Goal: Task Accomplishment & Management: Complete application form

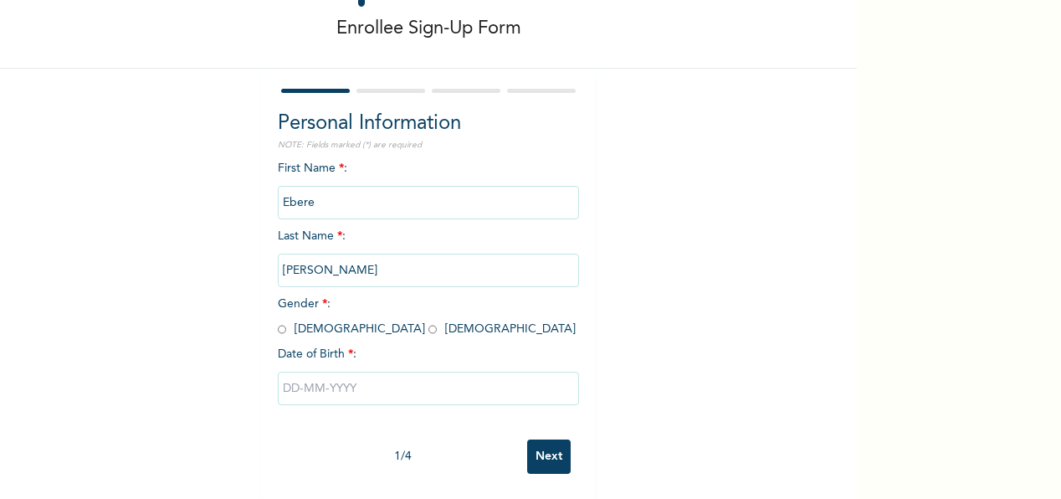
scroll to position [92, 0]
click at [429, 321] on input "radio" at bounding box center [433, 329] width 8 height 16
radio input "true"
click at [287, 374] on input "text" at bounding box center [428, 388] width 301 height 33
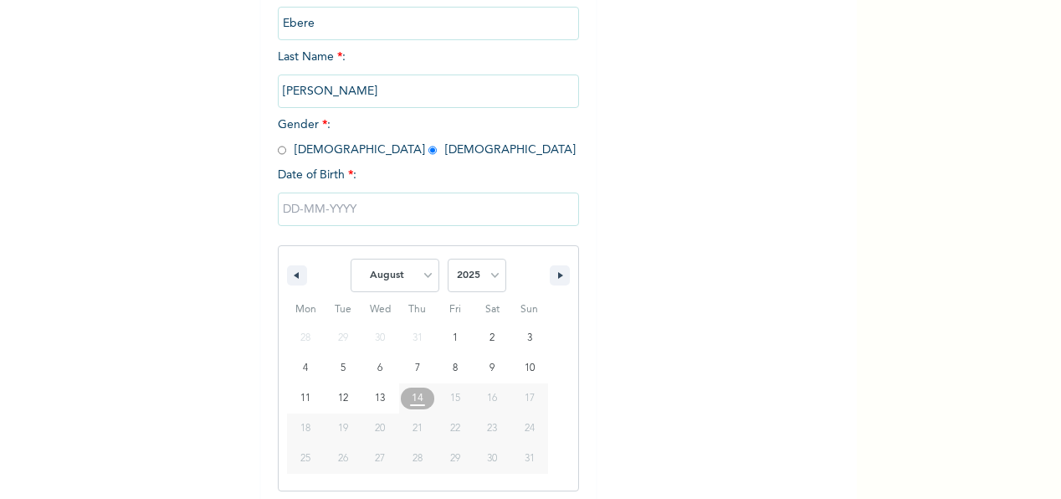
scroll to position [263, 0]
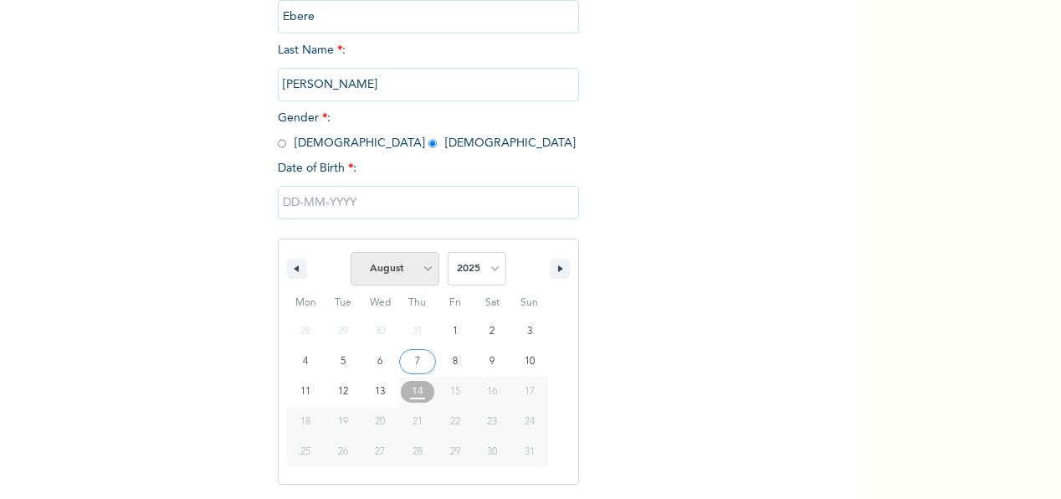
click at [412, 272] on select "January February March April May June July August September October November De…" at bounding box center [395, 268] width 89 height 33
select select "2"
click at [351, 254] on select "January February March April May June July August September October November De…" at bounding box center [395, 268] width 89 height 33
click at [485, 268] on select "2025 2024 2023 2022 2021 2020 2019 2018 2017 2016 2015 2014 2013 2012 2011 2010…" at bounding box center [477, 268] width 59 height 33
select select "1992"
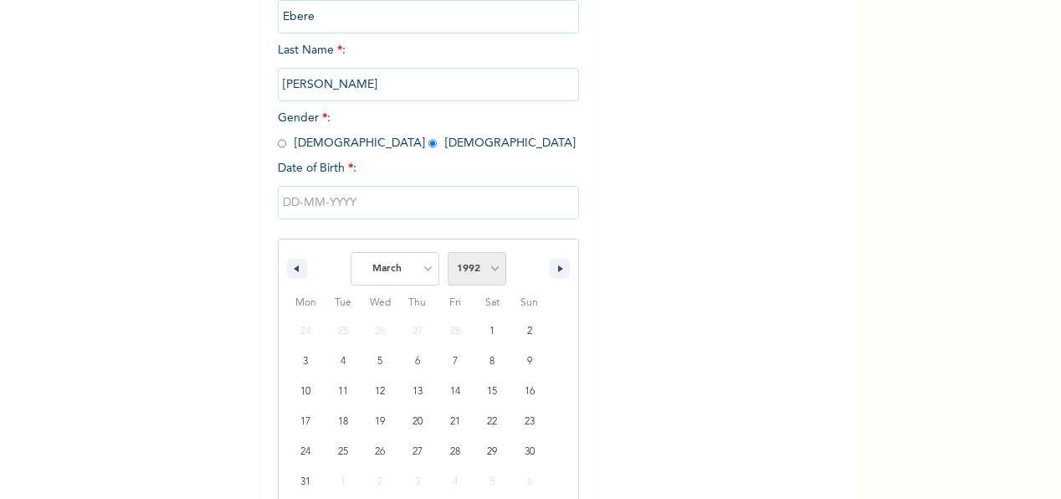
click at [448, 254] on select "2025 2024 2023 2022 2021 2020 2019 2018 2017 2016 2015 2014 2013 2012 2011 2010…" at bounding box center [477, 268] width 59 height 33
type input "[DATE]"
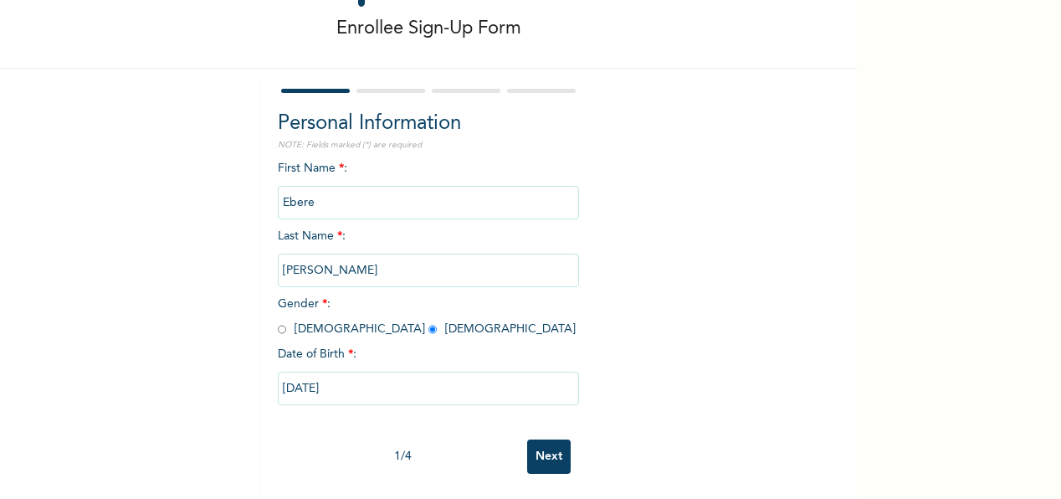
click at [553, 439] on input "Next" at bounding box center [549, 456] width 44 height 34
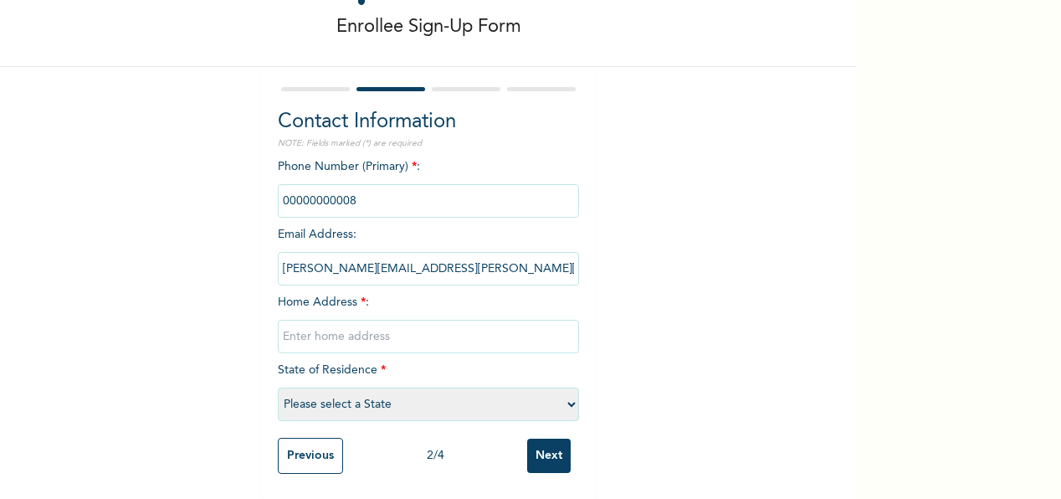
click at [295, 184] on input "phone" at bounding box center [428, 200] width 301 height 33
drag, startPoint x: 295, startPoint y: 182, endPoint x: 386, endPoint y: 192, distance: 91.8
click at [386, 192] on input "phone" at bounding box center [428, 200] width 301 height 33
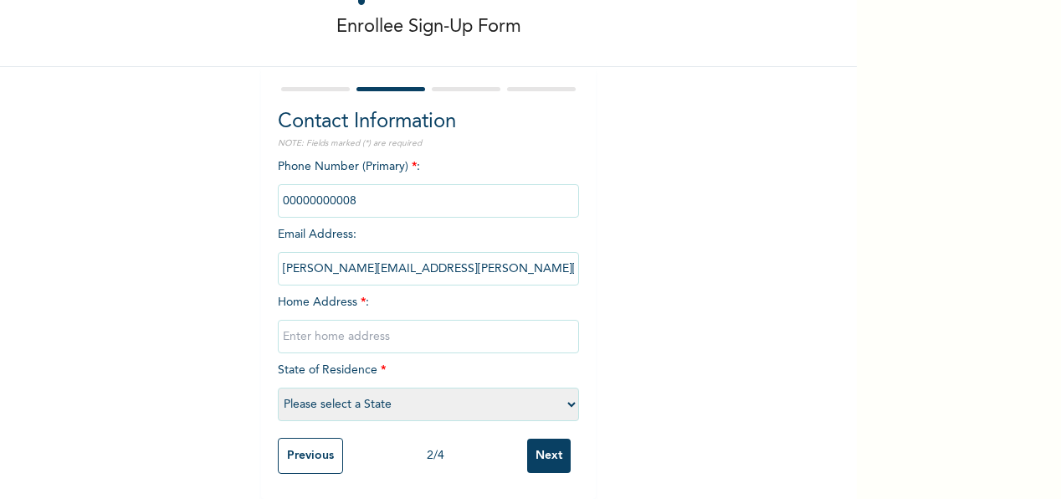
click at [409, 188] on input "phone" at bounding box center [428, 200] width 301 height 33
click at [412, 188] on input "phone" at bounding box center [428, 200] width 301 height 33
click at [320, 324] on input "text" at bounding box center [428, 336] width 301 height 33
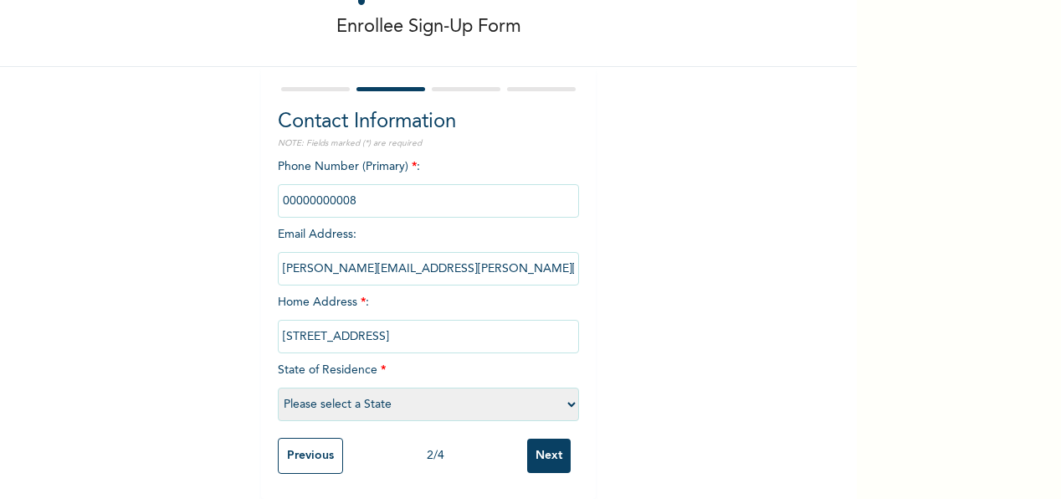
click at [396, 195] on input "phone" at bounding box center [428, 200] width 301 height 33
drag, startPoint x: 396, startPoint y: 195, endPoint x: 357, endPoint y: 319, distance: 129.7
click at [357, 320] on input "[STREET_ADDRESS]" at bounding box center [428, 336] width 301 height 33
click at [388, 324] on input "[STREET_ADDRESS]" at bounding box center [428, 336] width 301 height 33
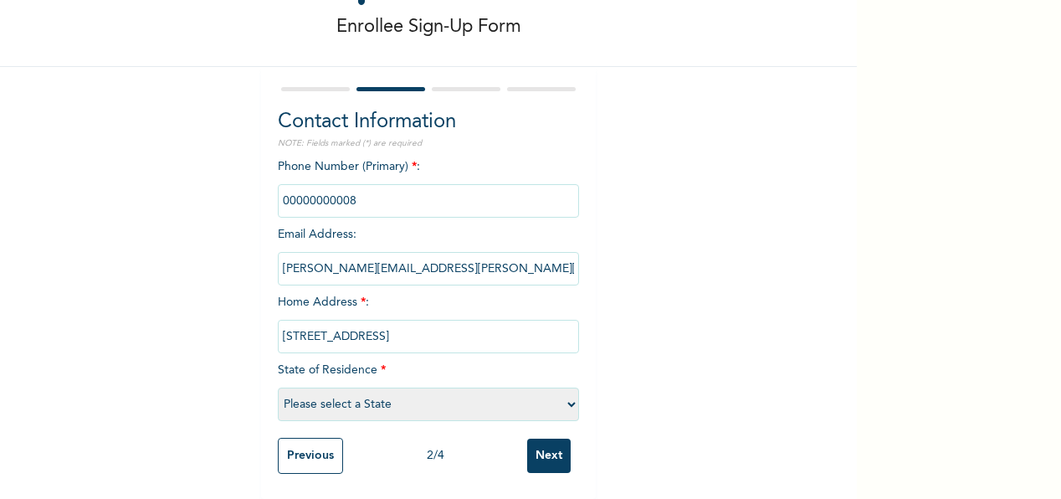
click at [419, 324] on input "[STREET_ADDRESS]" at bounding box center [428, 336] width 301 height 33
type input "[STREET_ADDRESS]"
click at [546, 446] on input "Next" at bounding box center [549, 456] width 44 height 34
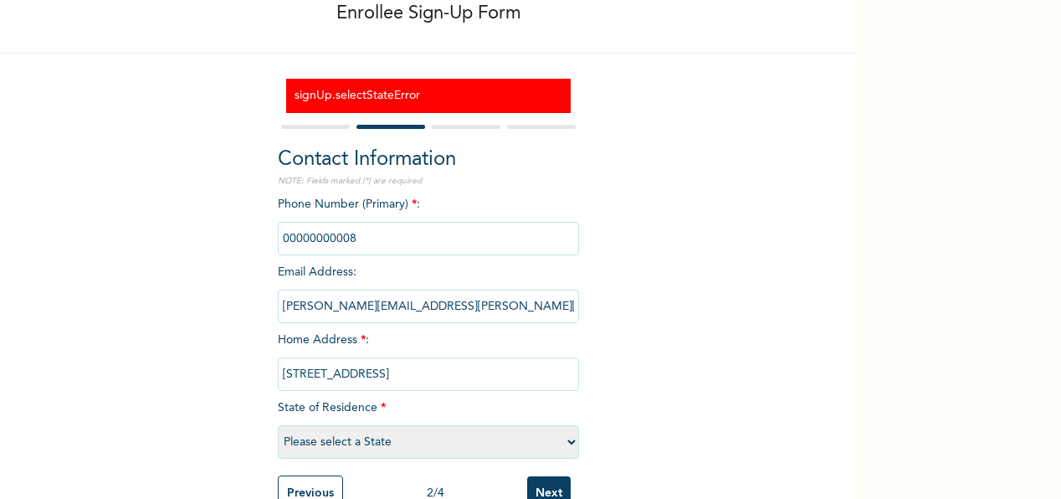
click at [338, 234] on input "phone" at bounding box center [428, 238] width 301 height 33
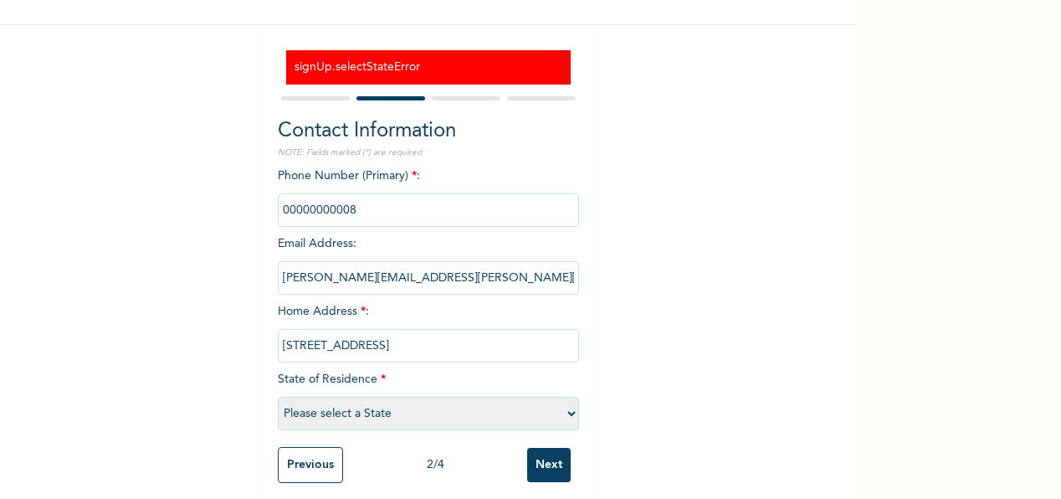
scroll to position [144, 0]
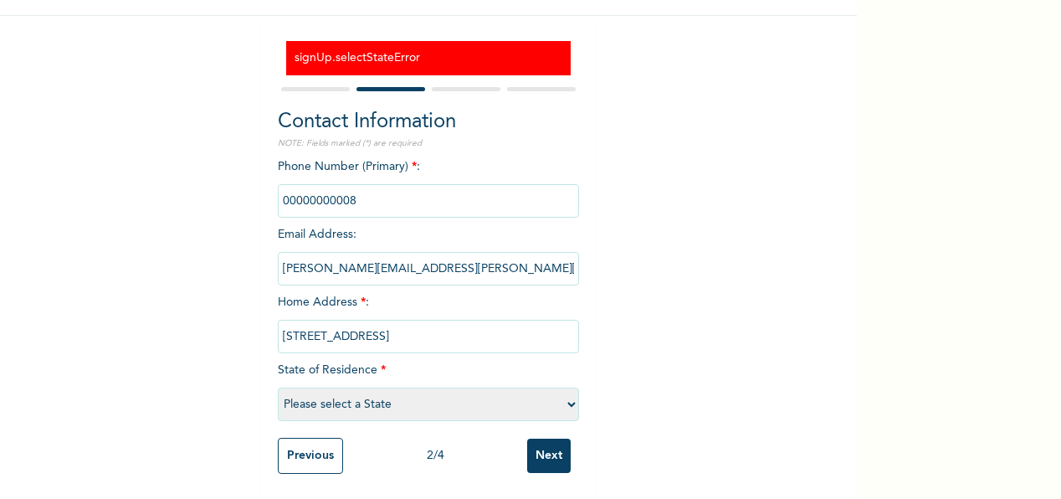
click at [400, 388] on select "Please select a State [PERSON_NAME] (FCT) [PERSON_NAME] Ibom [GEOGRAPHIC_DATA] …" at bounding box center [428, 404] width 301 height 33
select select "25"
click at [278, 388] on select "Please select a State [PERSON_NAME] (FCT) [PERSON_NAME] Ibom [GEOGRAPHIC_DATA] …" at bounding box center [428, 404] width 301 height 33
click at [292, 320] on input "[STREET_ADDRESS]" at bounding box center [428, 336] width 301 height 33
click at [336, 194] on input "phone" at bounding box center [428, 200] width 301 height 33
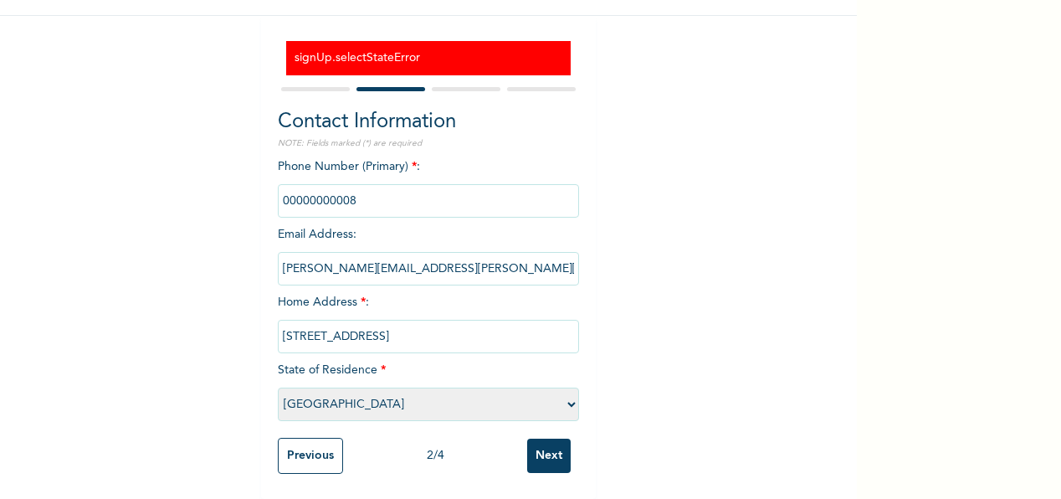
click at [343, 190] on input "phone" at bounding box center [428, 200] width 301 height 33
click at [356, 188] on input "phone" at bounding box center [428, 200] width 301 height 33
click at [357, 188] on input "phone" at bounding box center [428, 200] width 301 height 33
drag, startPoint x: 357, startPoint y: 188, endPoint x: 418, endPoint y: 153, distance: 70.5
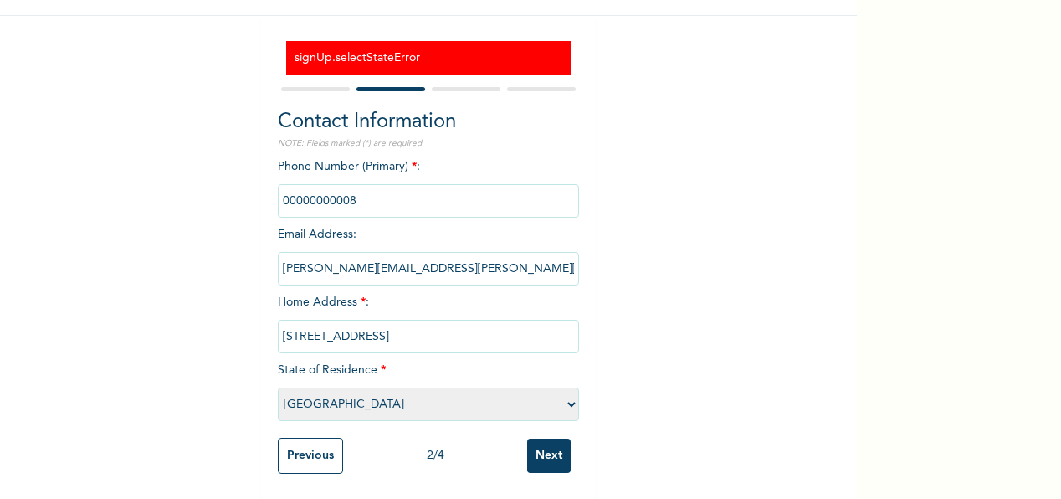
click at [418, 158] on div "Phone Number (Primary) * : Email Address : [PERSON_NAME][EMAIL_ADDRESS][PERSON_…" at bounding box center [428, 293] width 301 height 271
click at [556, 449] on input "Next" at bounding box center [549, 456] width 44 height 34
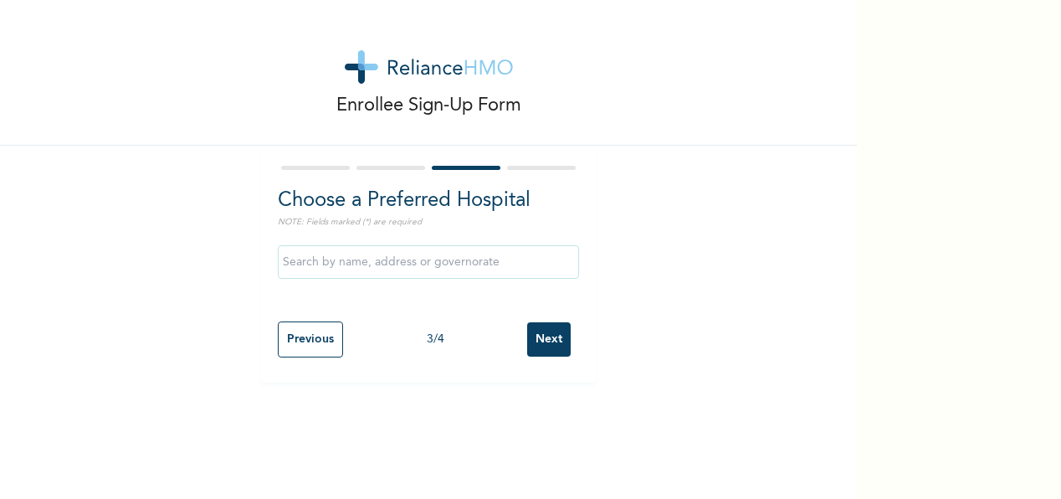
scroll to position [0, 0]
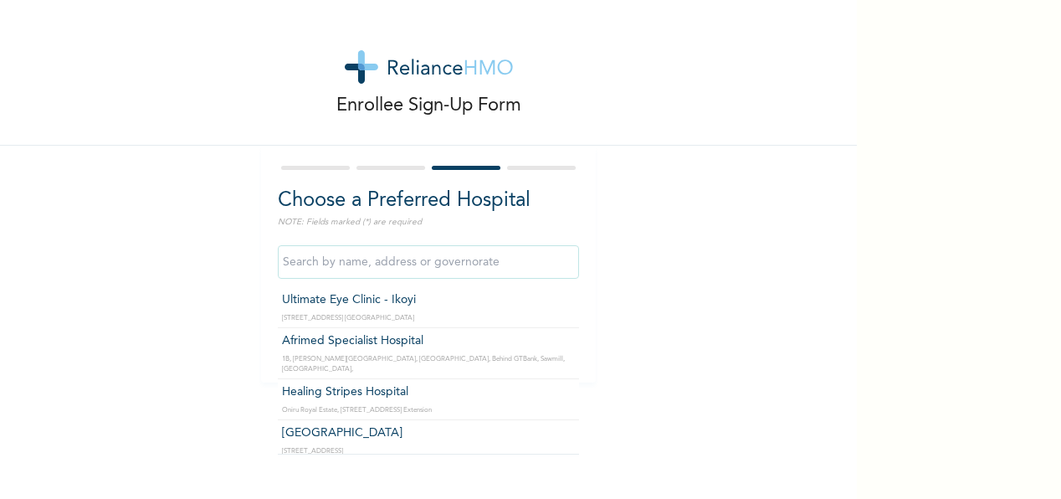
click at [387, 262] on input "text" at bounding box center [428, 261] width 301 height 33
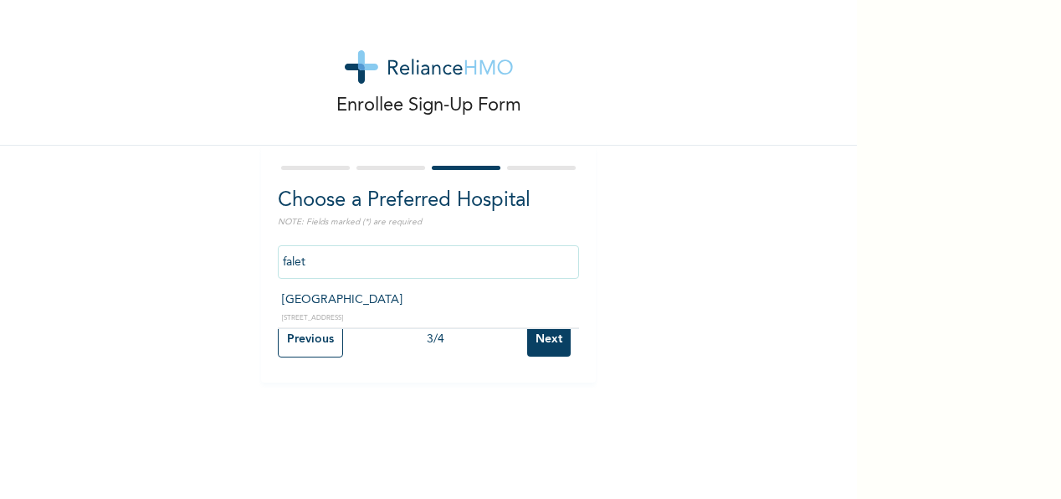
type input "[GEOGRAPHIC_DATA]"
click at [541, 342] on input "Next" at bounding box center [549, 339] width 44 height 34
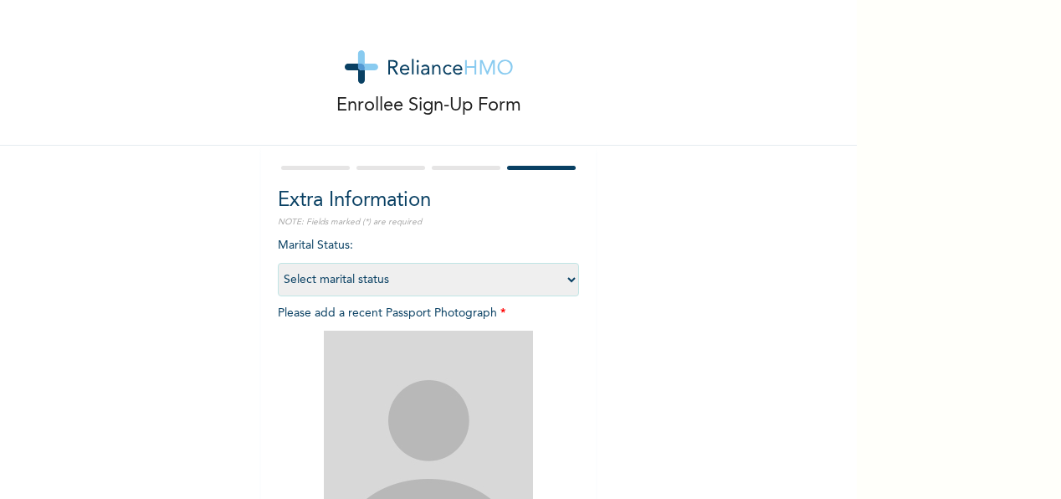
click at [496, 282] on select "Select marital status [DEMOGRAPHIC_DATA] Married [DEMOGRAPHIC_DATA] Widow/[DEMO…" at bounding box center [428, 279] width 301 height 33
select select "1"
click at [278, 263] on select "Select marital status [DEMOGRAPHIC_DATA] Married [DEMOGRAPHIC_DATA] Widow/[DEMO…" at bounding box center [428, 279] width 301 height 33
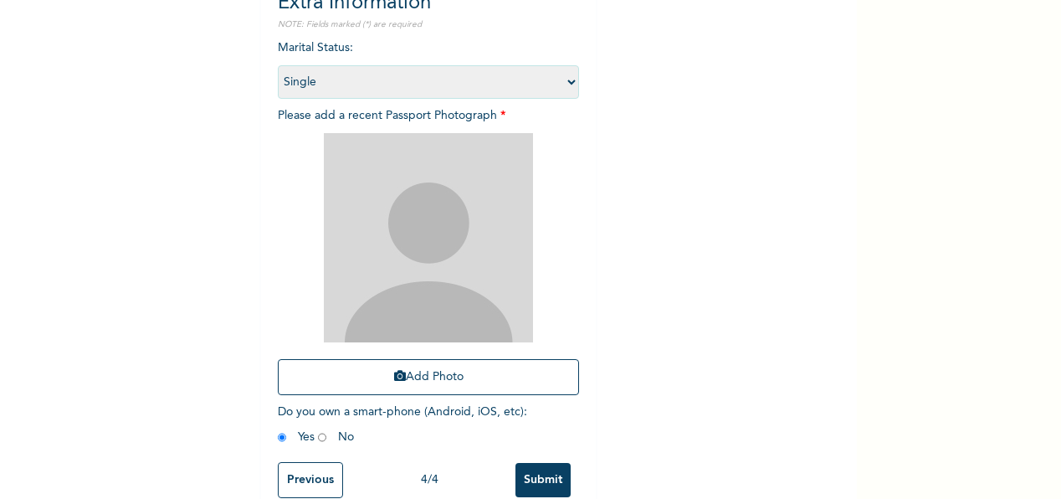
scroll to position [236, 0]
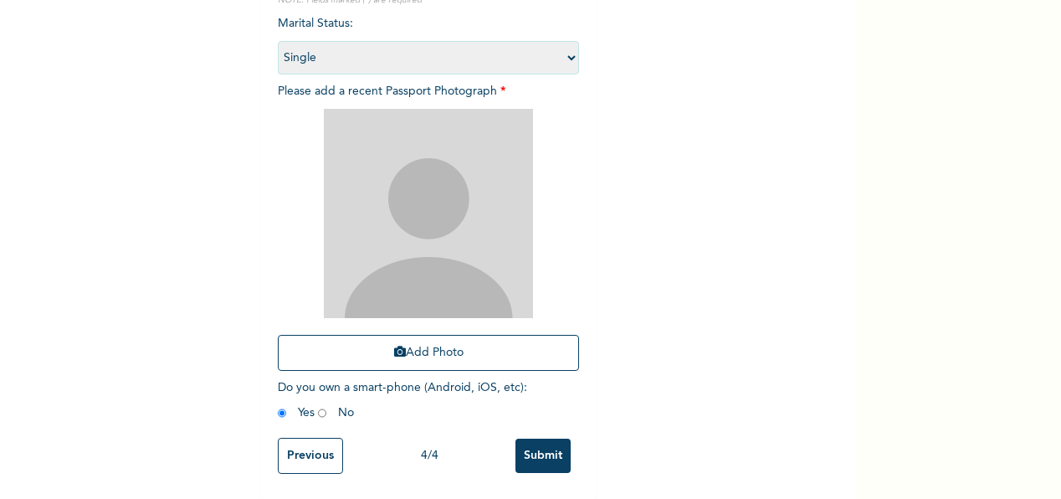
click at [452, 269] on img at bounding box center [428, 213] width 209 height 209
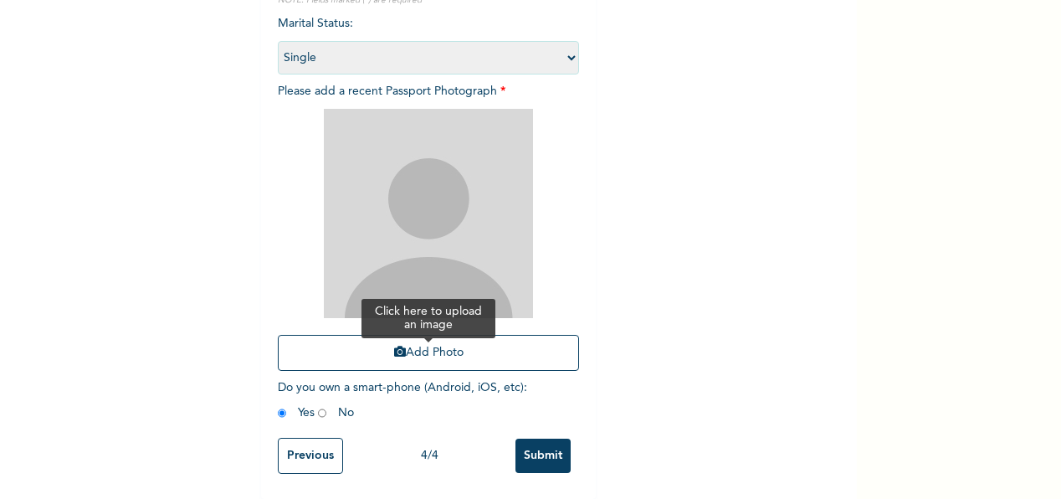
click at [415, 335] on button "Add Photo" at bounding box center [428, 353] width 301 height 36
click at [433, 340] on button "Add Photo" at bounding box center [428, 353] width 301 height 36
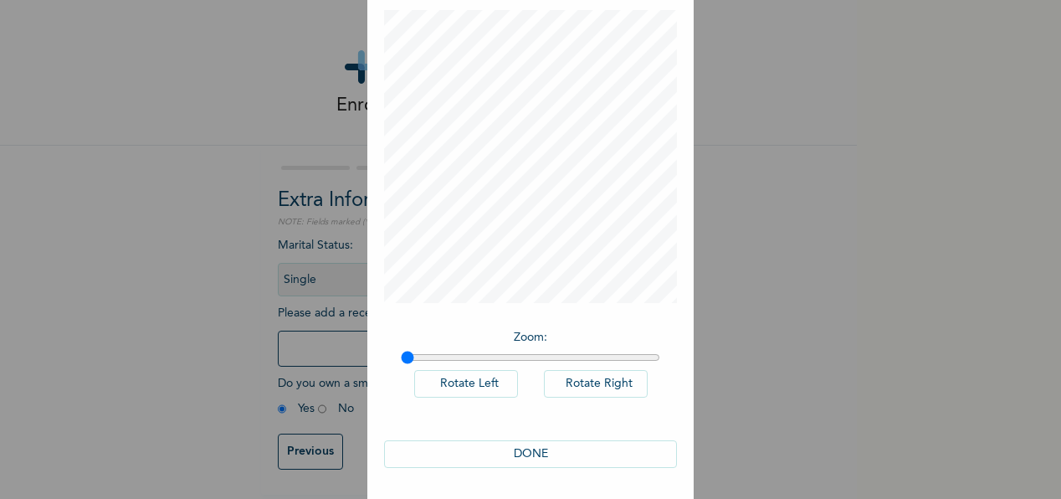
scroll to position [85, 0]
click at [514, 445] on button "DONE" at bounding box center [530, 453] width 293 height 28
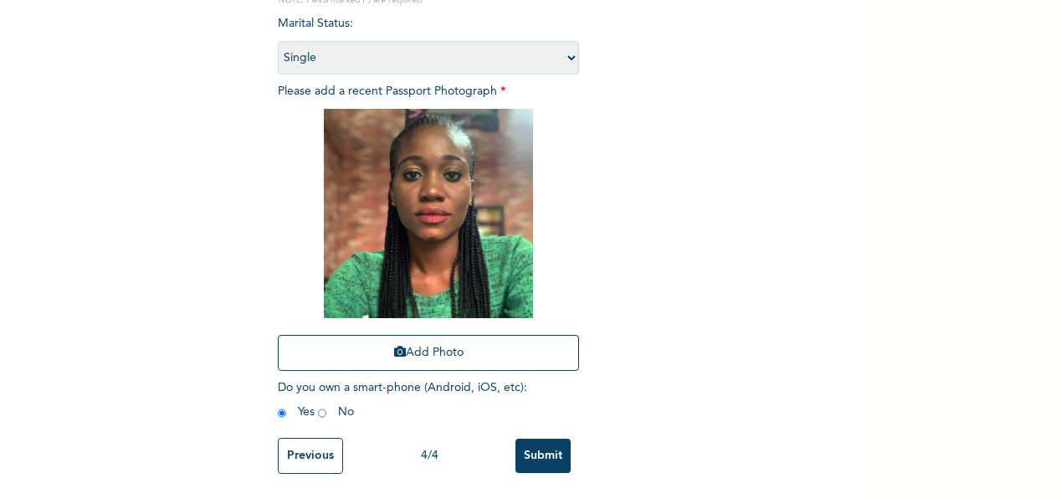
scroll to position [236, 0]
click at [554, 439] on input "Submit" at bounding box center [543, 456] width 55 height 34
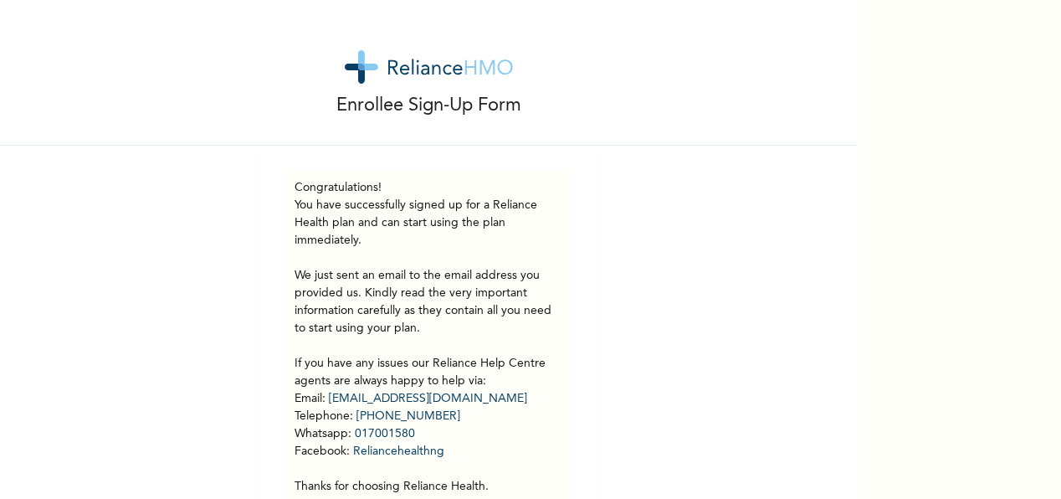
scroll to position [78, 0]
